Goal: Contribute content: Contribute content

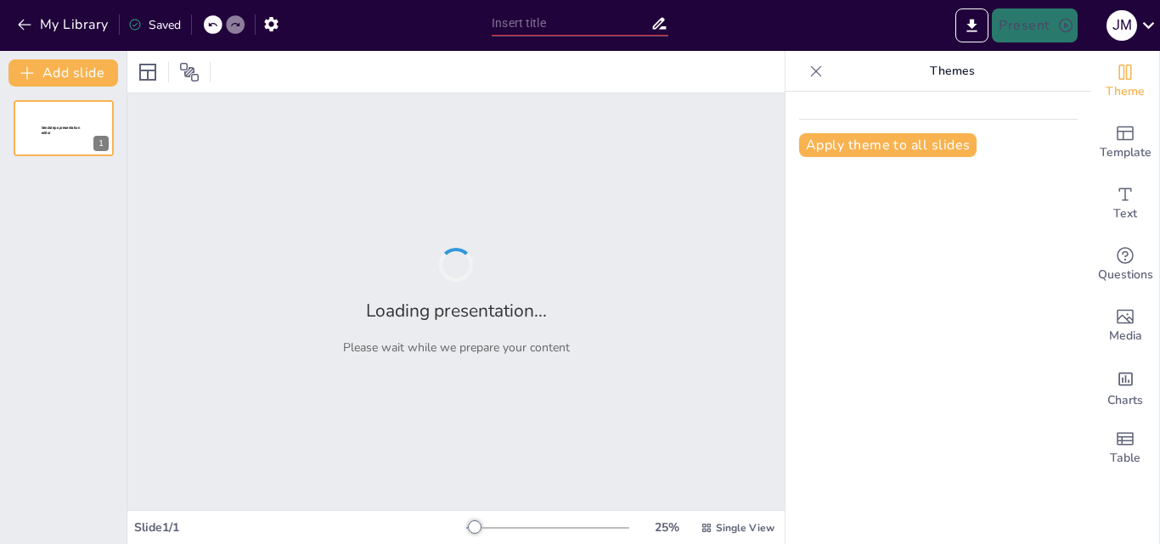
type input "New Sendsteps"
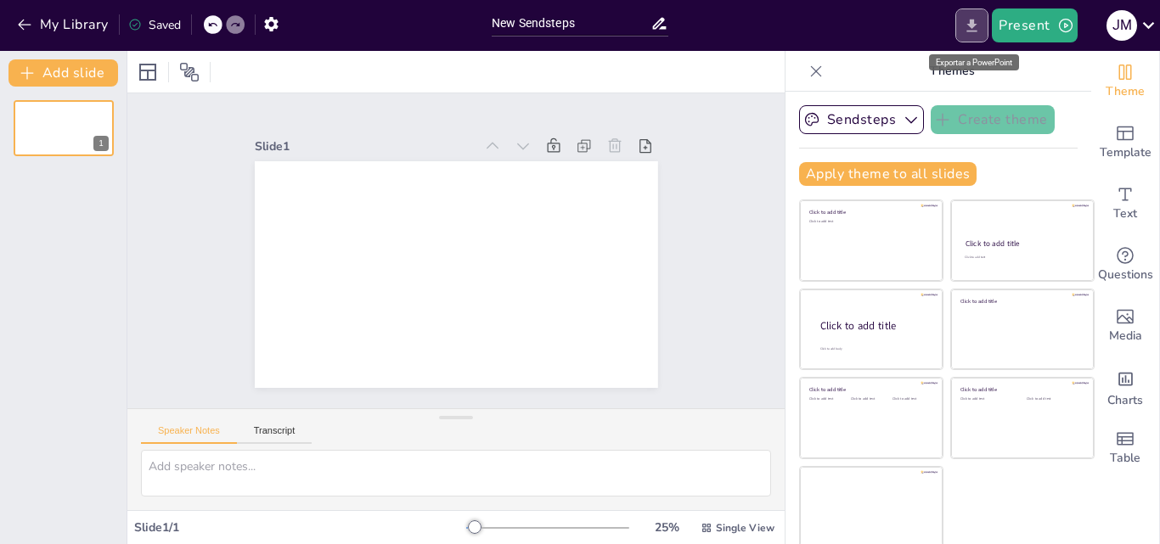
click at [972, 20] on icon "Export to PowerPoint" at bounding box center [972, 25] width 10 height 13
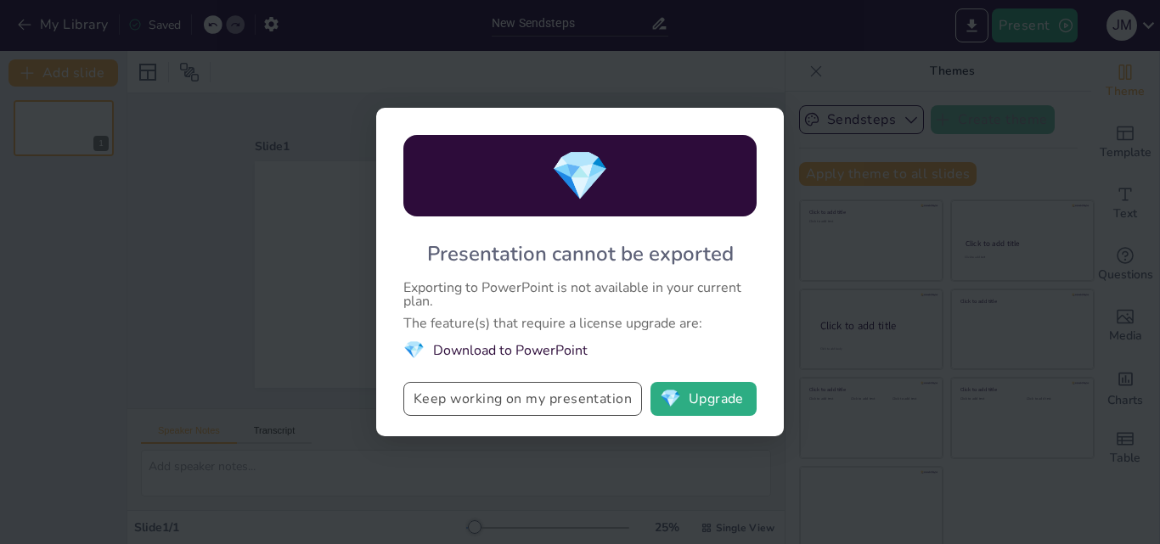
click at [576, 399] on button "Keep working on my presentation" at bounding box center [522, 399] width 239 height 34
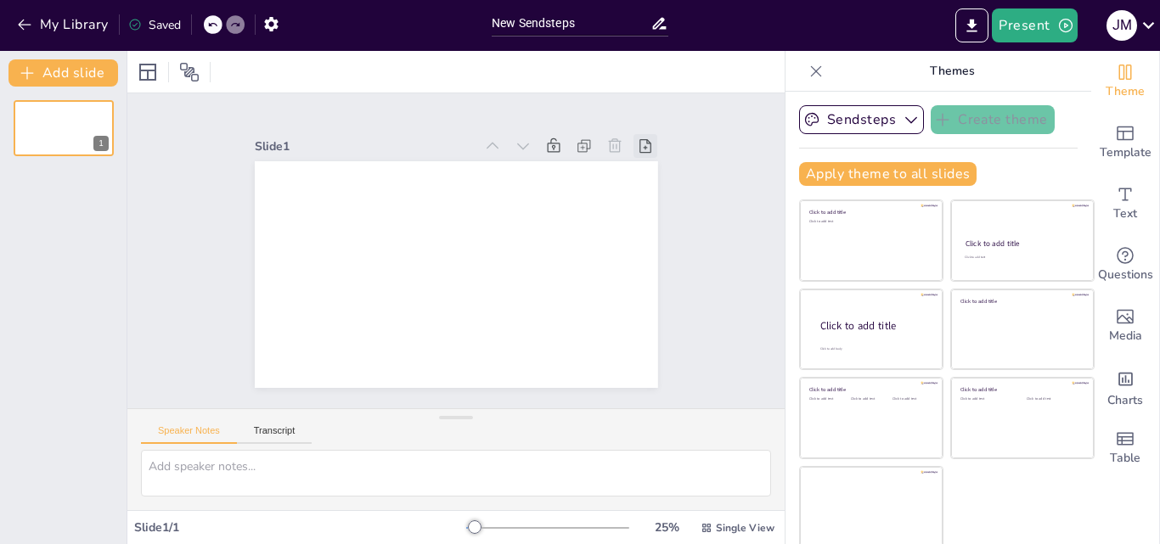
click at [639, 139] on icon at bounding box center [645, 146] width 12 height 14
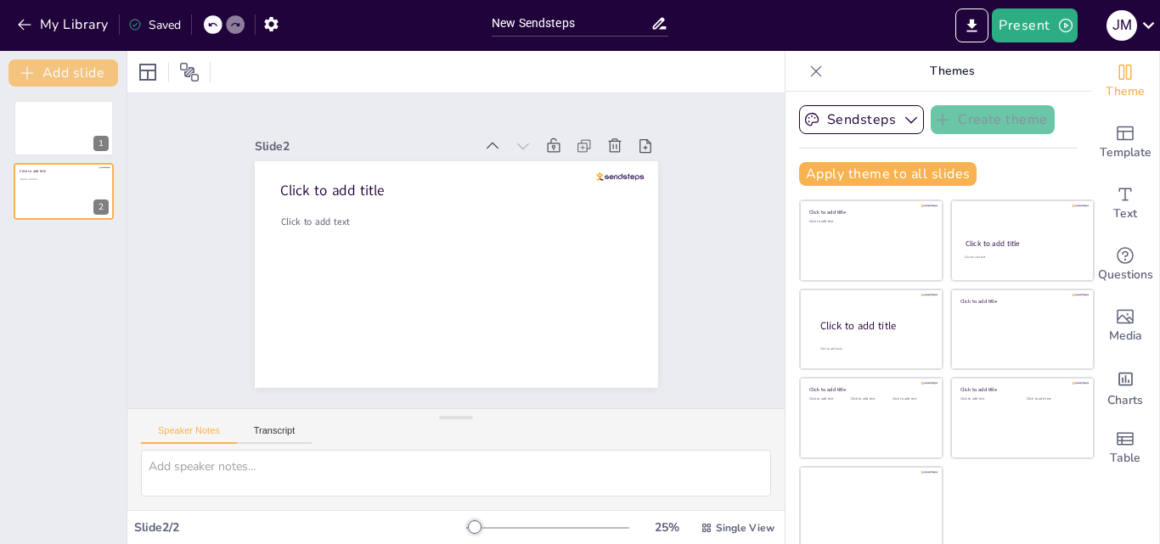
click at [76, 68] on button "Add slide" at bounding box center [63, 72] width 110 height 27
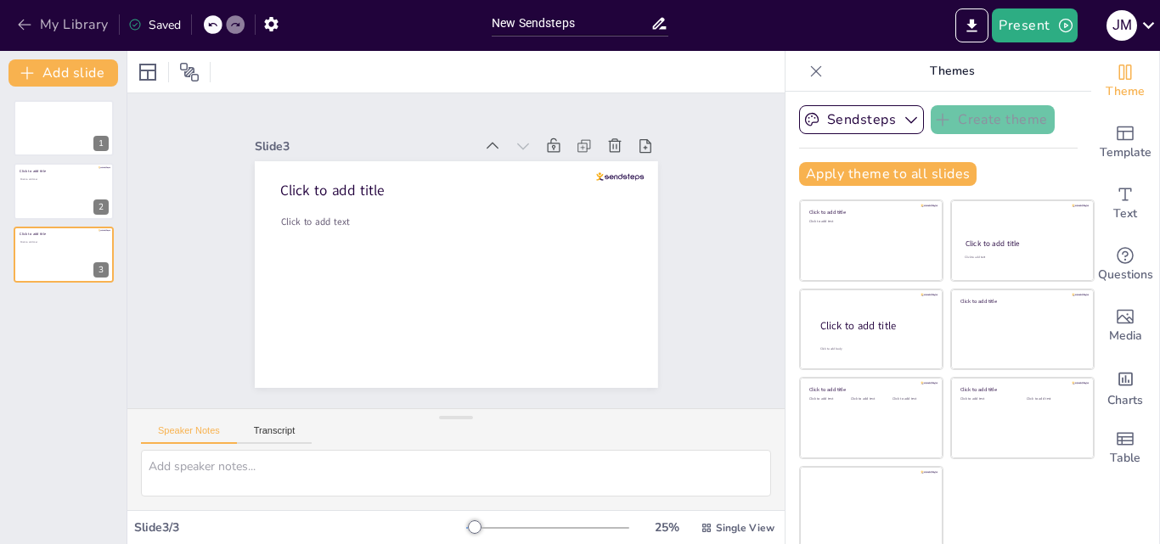
click at [24, 20] on icon "button" at bounding box center [24, 25] width 13 height 11
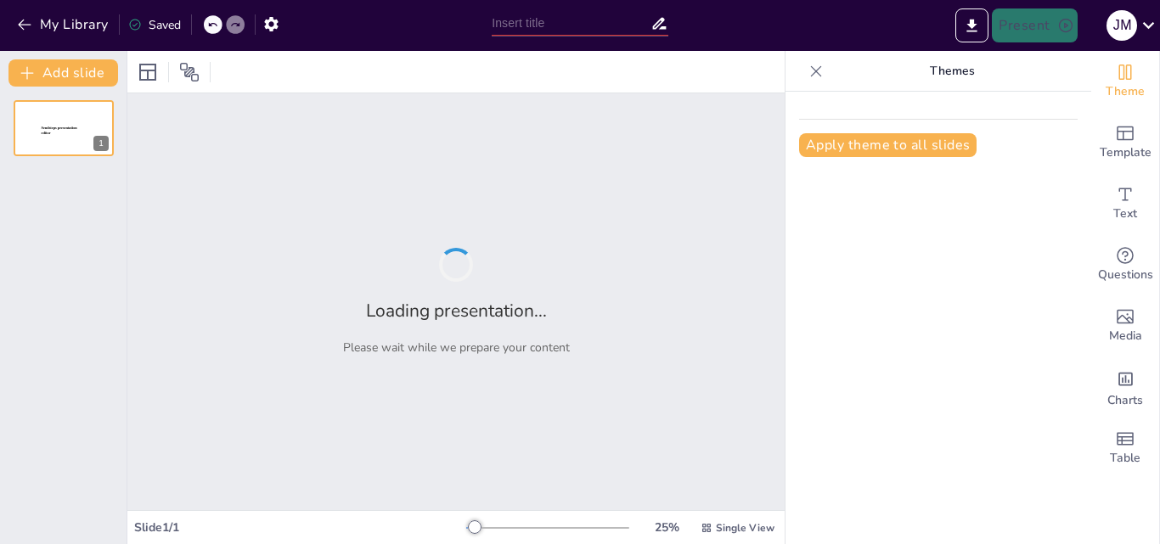
type input "New Sendsteps"
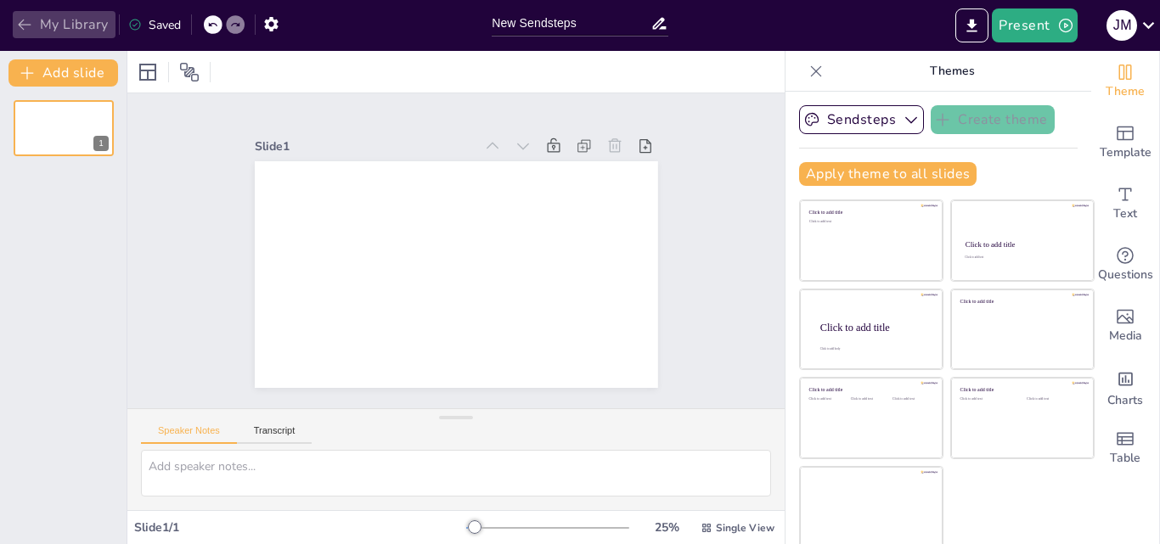
click at [28, 18] on icon "button" at bounding box center [24, 24] width 17 height 17
